Goal: Task Accomplishment & Management: Use online tool/utility

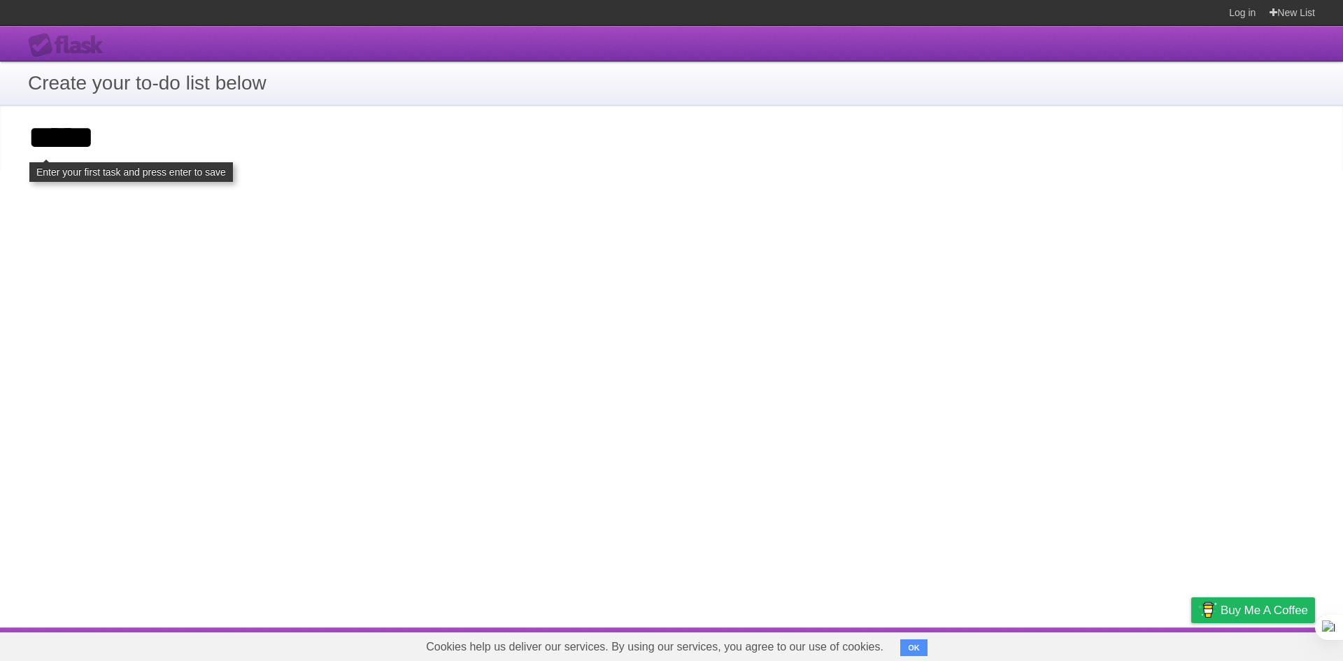
type input "*****"
click input "**********" at bounding box center [0, 0] width 0 height 0
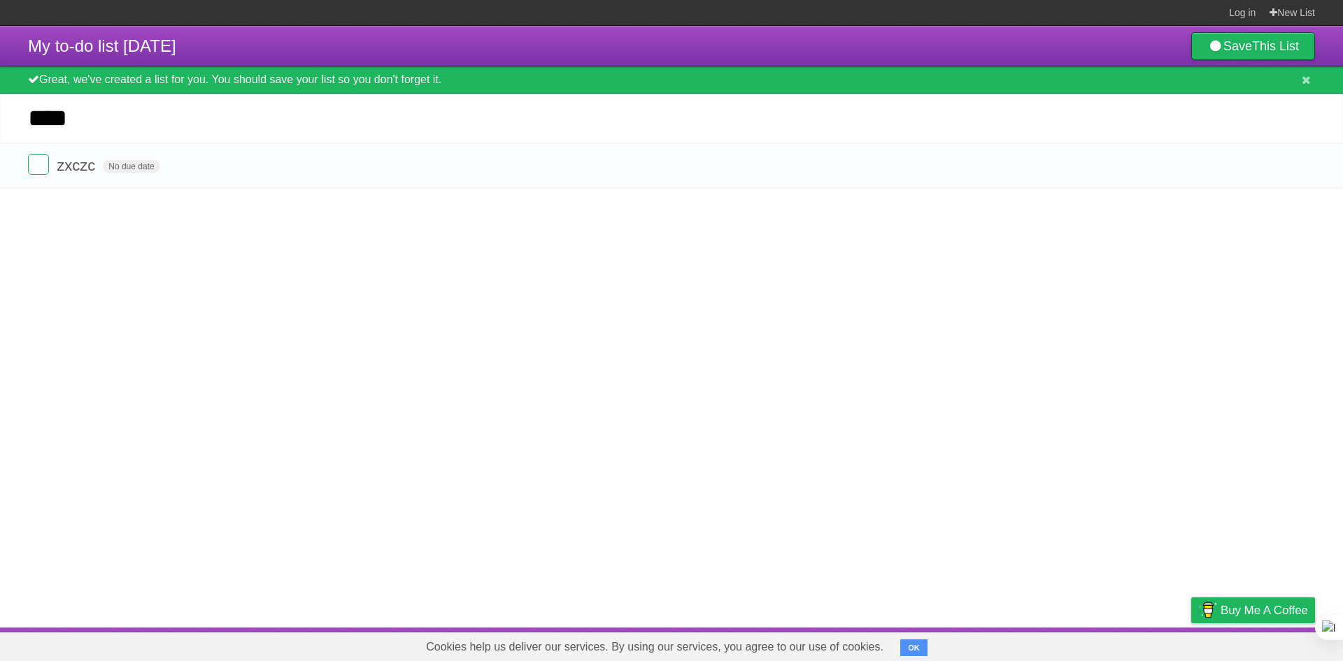
type input "****"
click input "*********" at bounding box center [0, 0] width 0 height 0
